Goal: Task Accomplishment & Management: Manage account settings

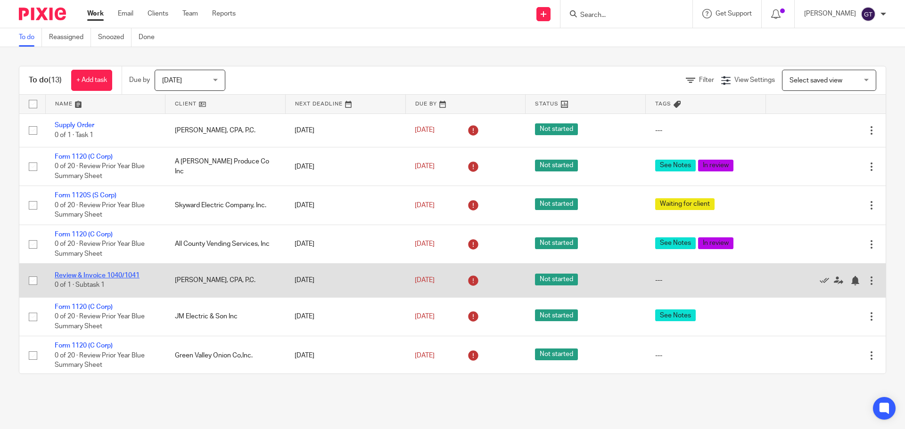
click at [116, 276] on link "Review & Invoice 1040/1041" at bounding box center [97, 275] width 85 height 7
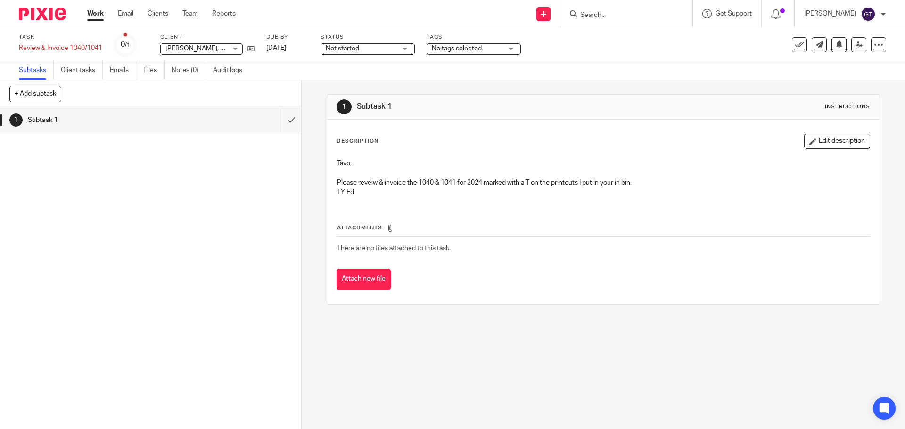
click at [96, 18] on link "Work" at bounding box center [95, 13] width 16 height 9
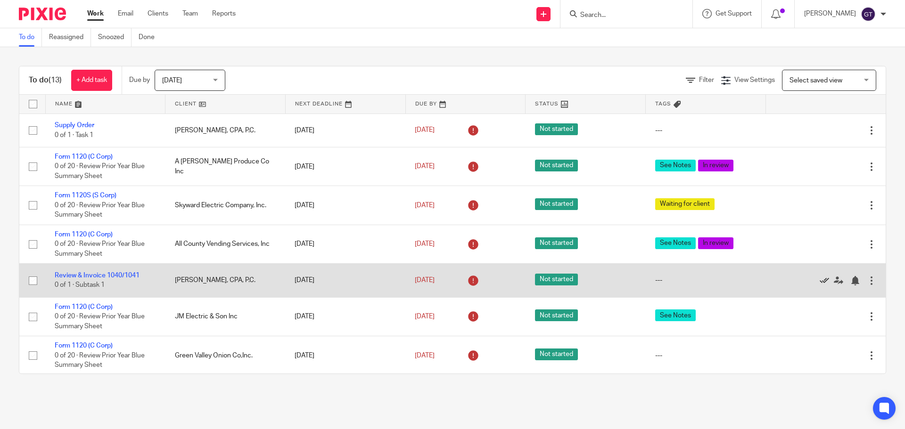
click at [820, 280] on icon at bounding box center [824, 280] width 9 height 9
